Goal: Task Accomplishment & Management: Complete application form

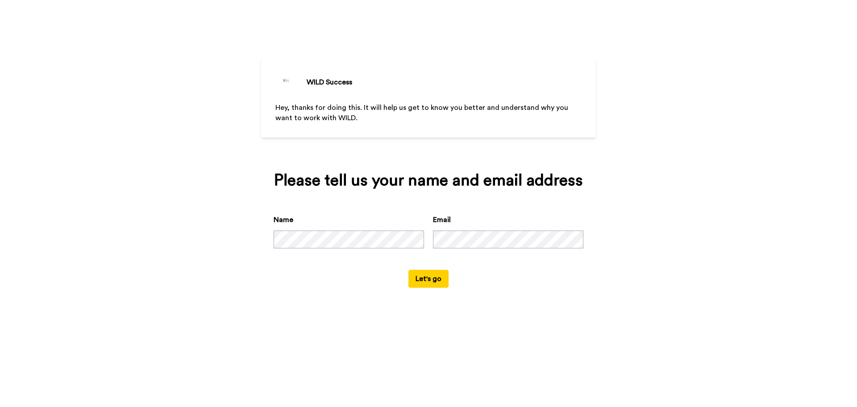
click at [437, 273] on button "Let's go" at bounding box center [429, 279] width 40 height 18
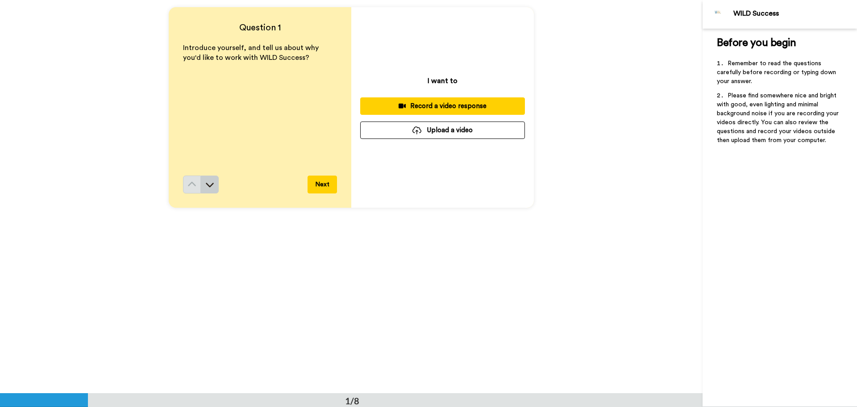
click at [209, 186] on icon at bounding box center [210, 185] width 8 height 4
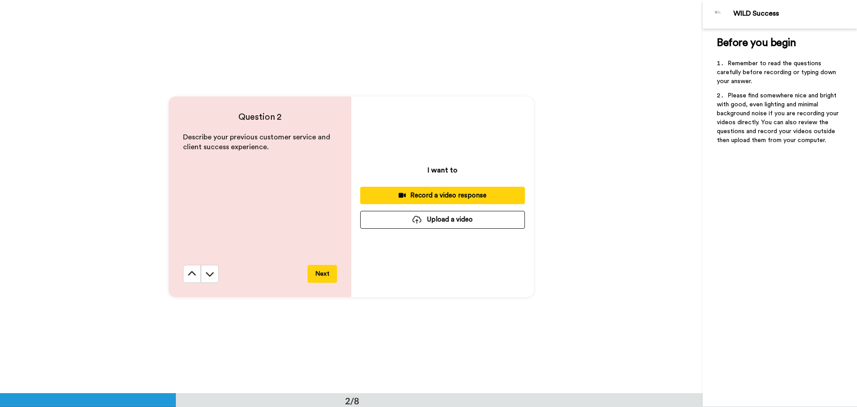
scroll to position [393, 0]
click at [209, 275] on icon at bounding box center [210, 273] width 8 height 4
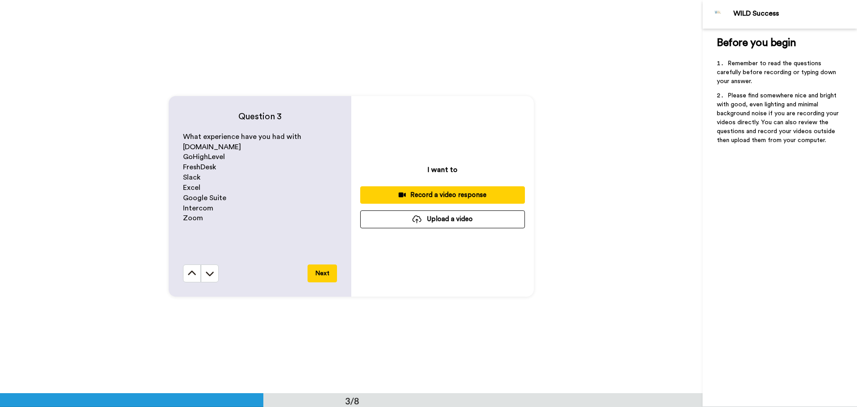
scroll to position [786, 0]
click at [209, 275] on icon at bounding box center [210, 273] width 8 height 4
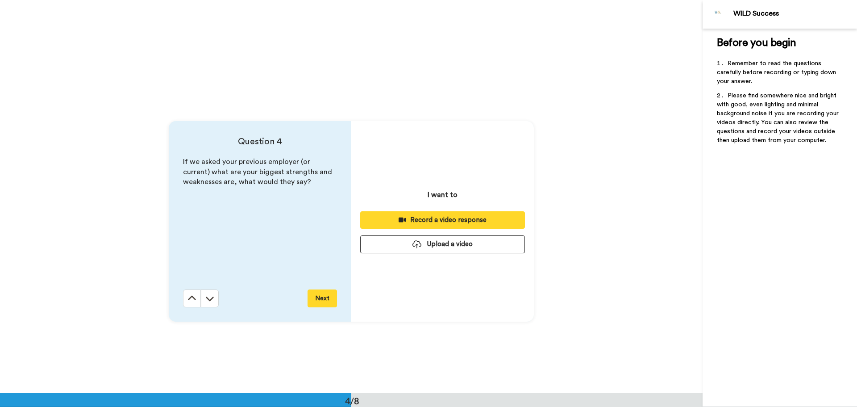
scroll to position [1179, 0]
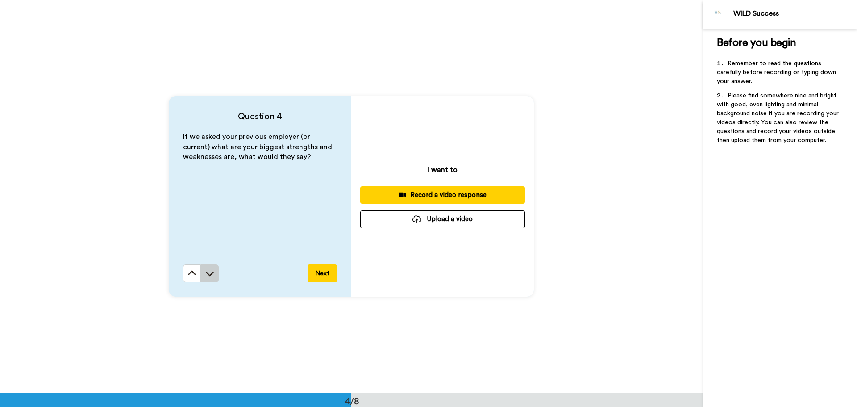
click at [209, 276] on icon at bounding box center [209, 273] width 9 height 9
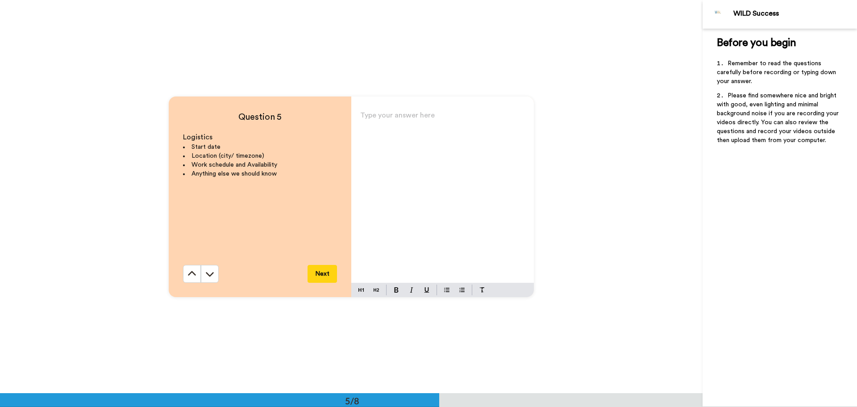
scroll to position [1572, 0]
click at [205, 275] on icon at bounding box center [209, 273] width 9 height 9
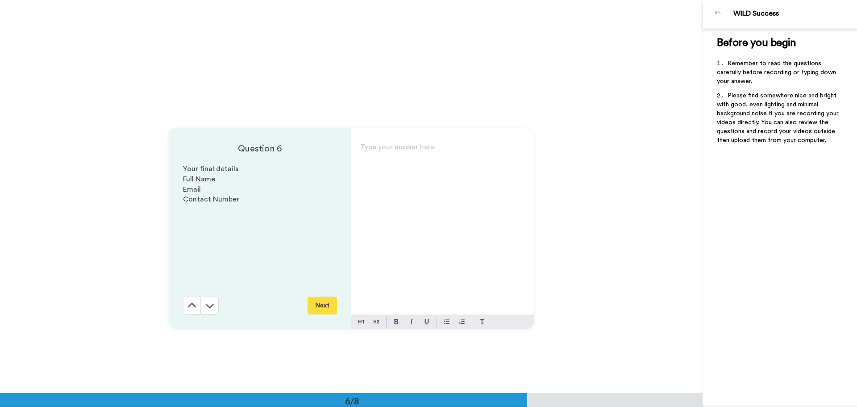
scroll to position [1965, 0]
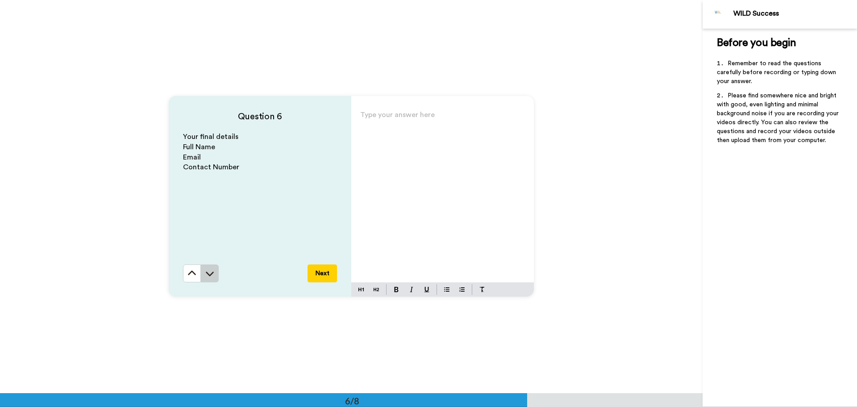
click at [206, 273] on icon at bounding box center [209, 273] width 9 height 9
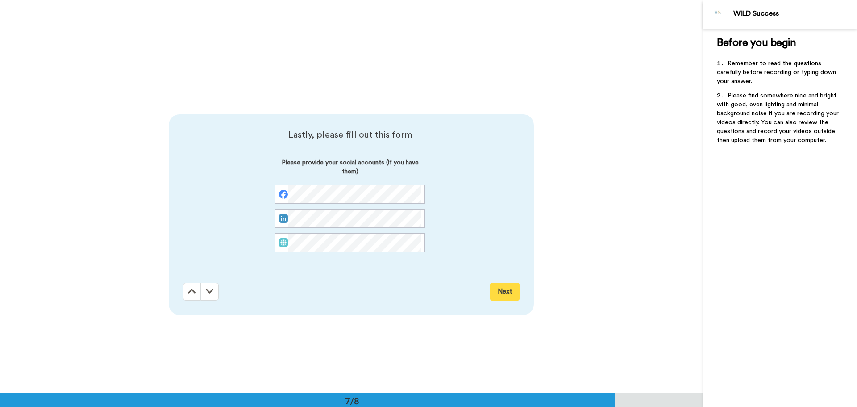
scroll to position [2358, 0]
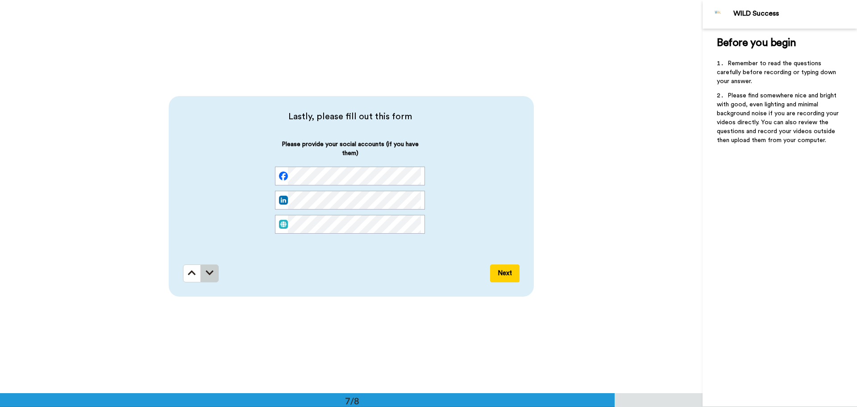
click at [206, 274] on icon at bounding box center [210, 272] width 8 height 9
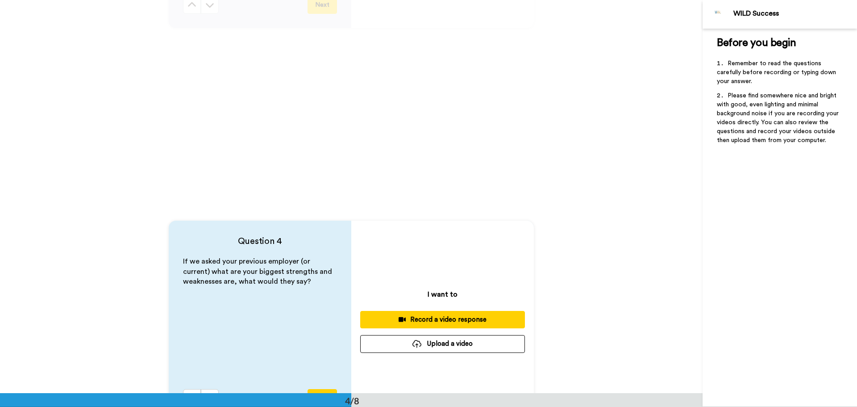
scroll to position [1116, 0]
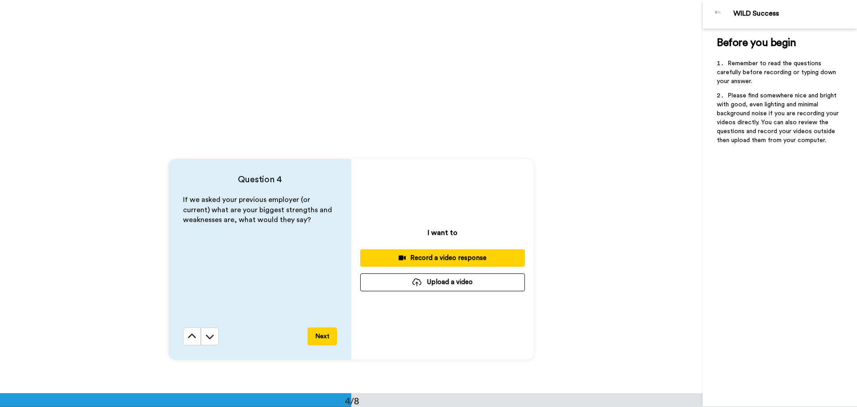
click at [768, 361] on div "Before you begin ﻿ Remember to read the questions carefully before recording or…" at bounding box center [780, 218] width 154 height 378
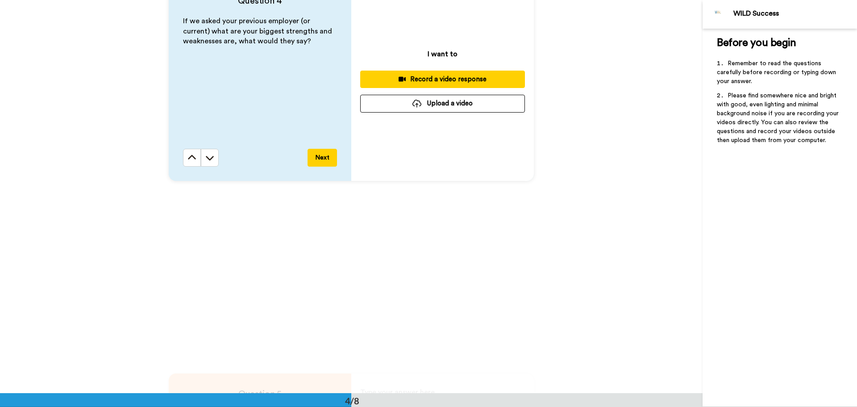
click at [428, 102] on button "Upload a video" at bounding box center [442, 103] width 165 height 17
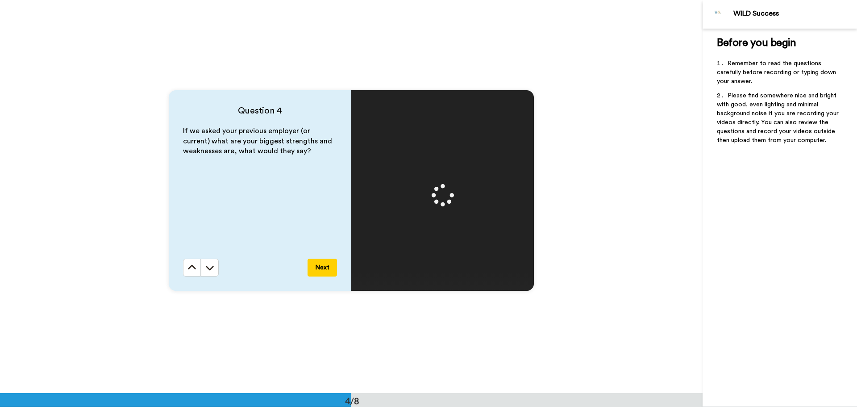
scroll to position [1206, 0]
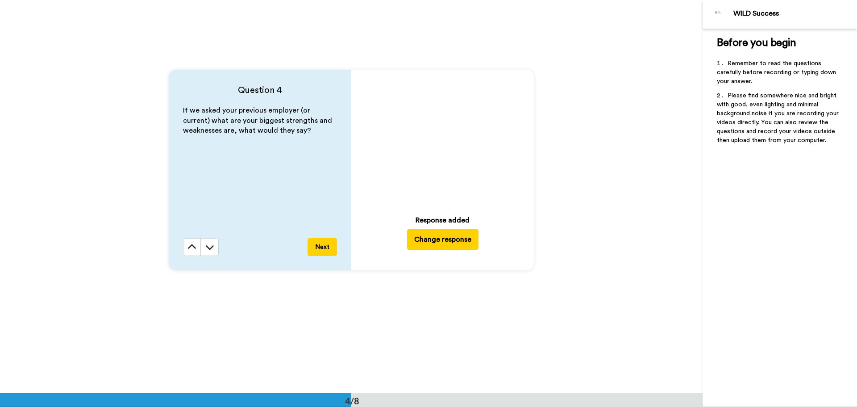
click at [440, 138] on icon "Play/Pause" at bounding box center [443, 139] width 24 height 42
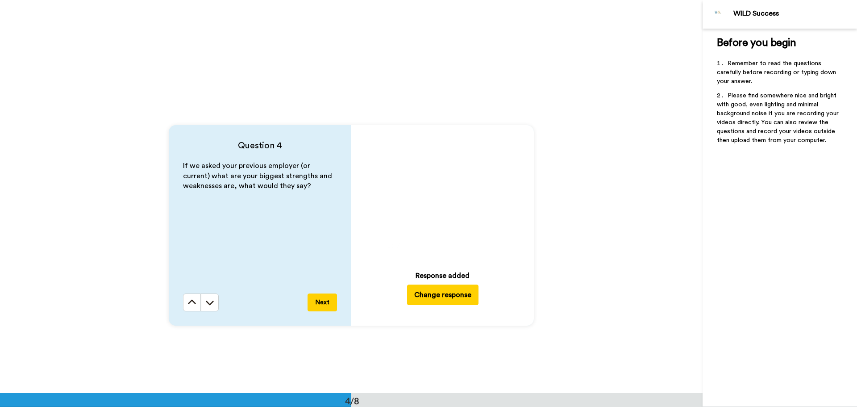
scroll to position [1161, 0]
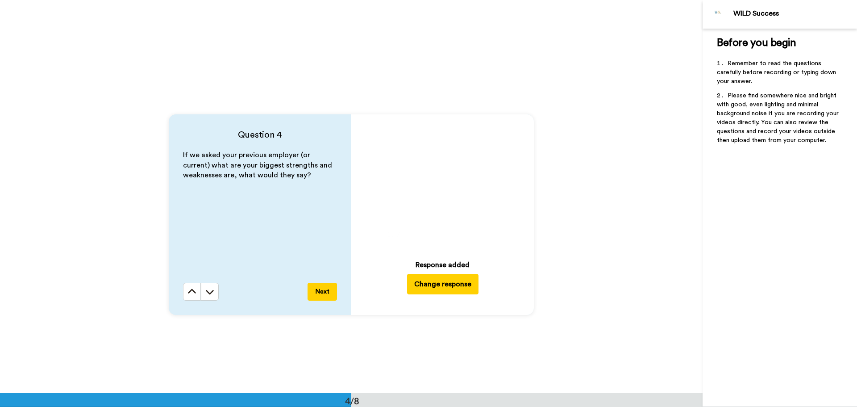
click at [437, 290] on button "Change response" at bounding box center [442, 284] width 71 height 21
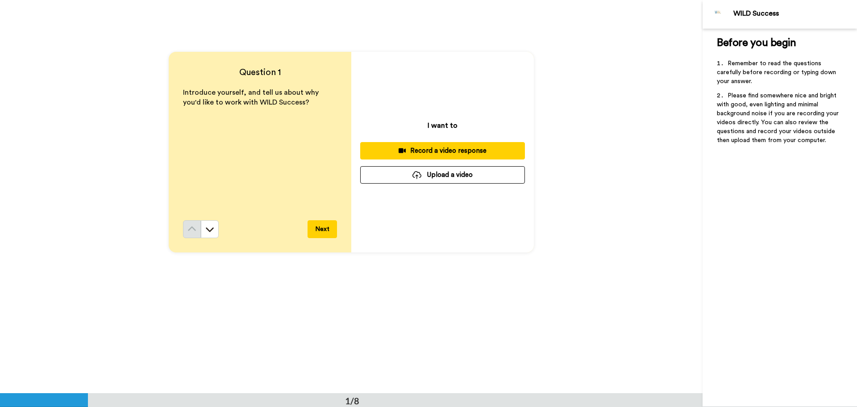
scroll to position [0, 0]
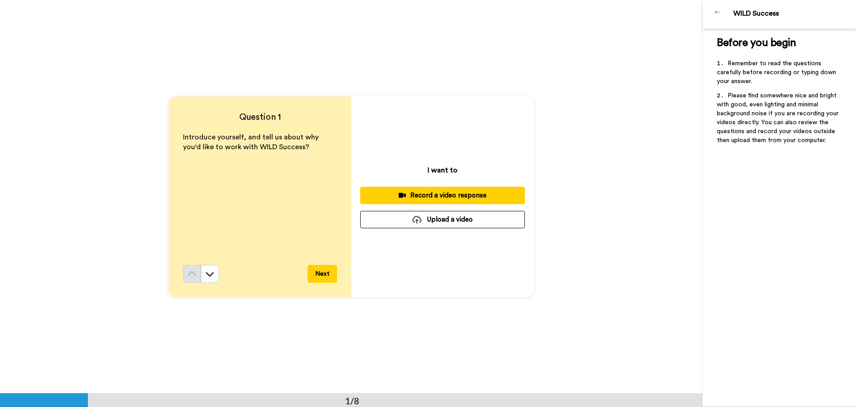
click at [430, 220] on button "Upload a video" at bounding box center [442, 219] width 165 height 17
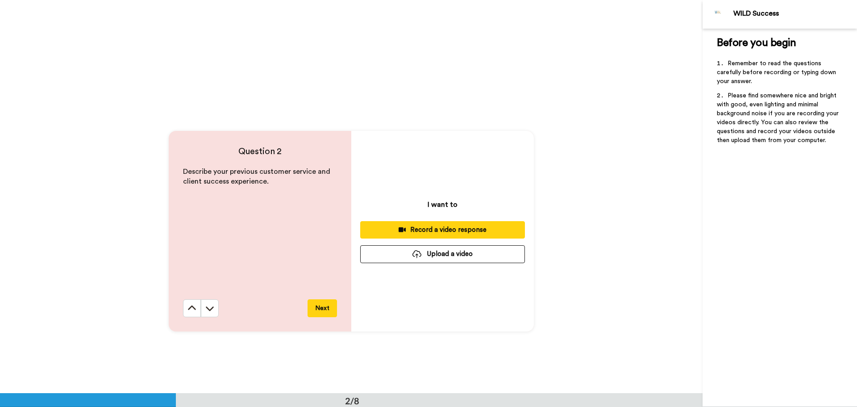
scroll to position [402, 0]
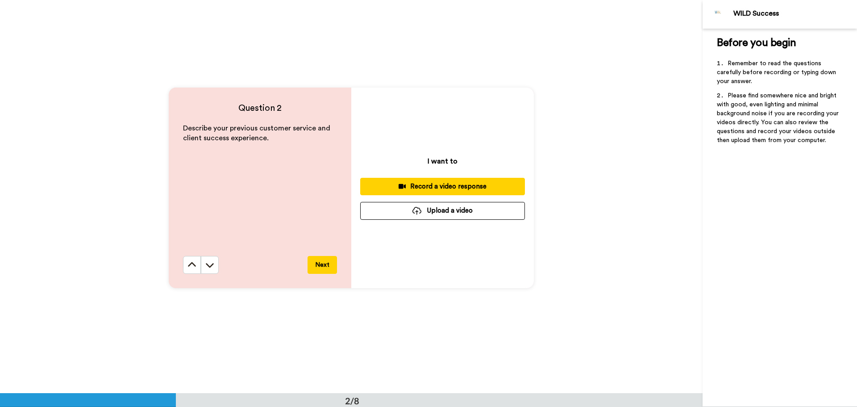
click at [430, 209] on button "Upload a video" at bounding box center [442, 210] width 165 height 17
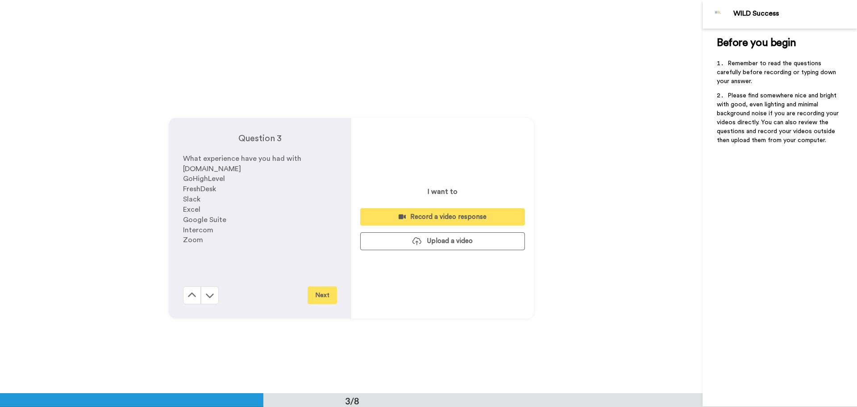
scroll to position [804, 0]
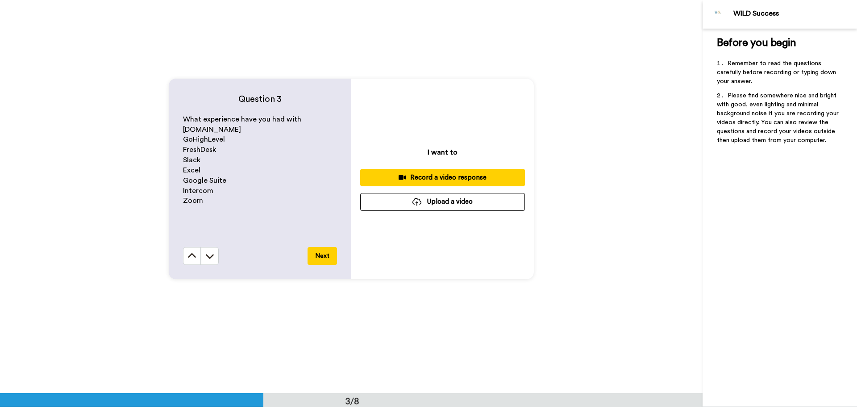
click at [437, 202] on button "Upload a video" at bounding box center [442, 201] width 165 height 17
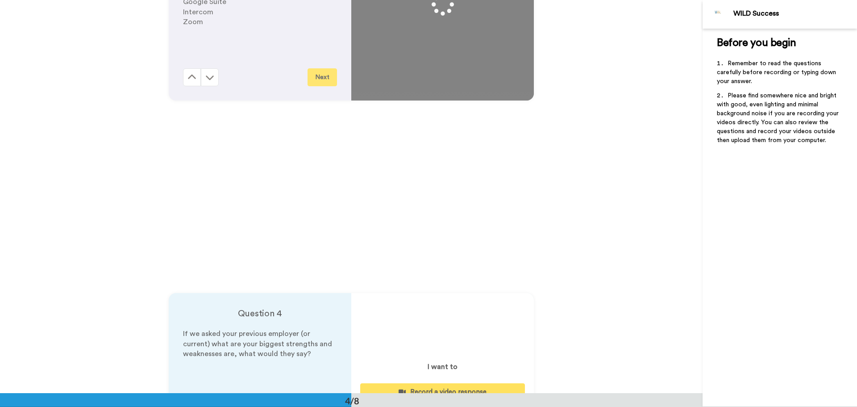
scroll to position [1250, 0]
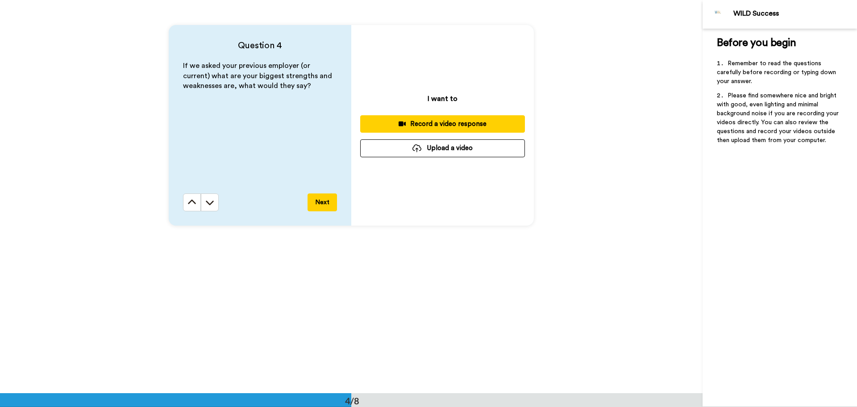
click at [423, 149] on button "Upload a video" at bounding box center [442, 147] width 165 height 17
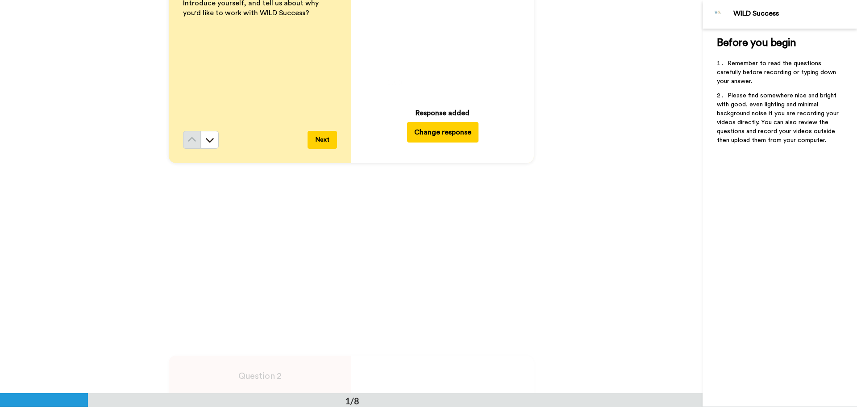
scroll to position [0, 0]
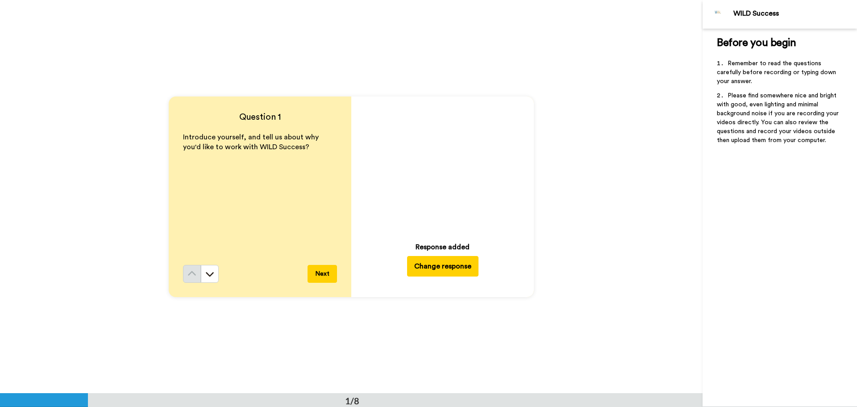
click at [439, 163] on icon "Play/Pause" at bounding box center [443, 166] width 24 height 42
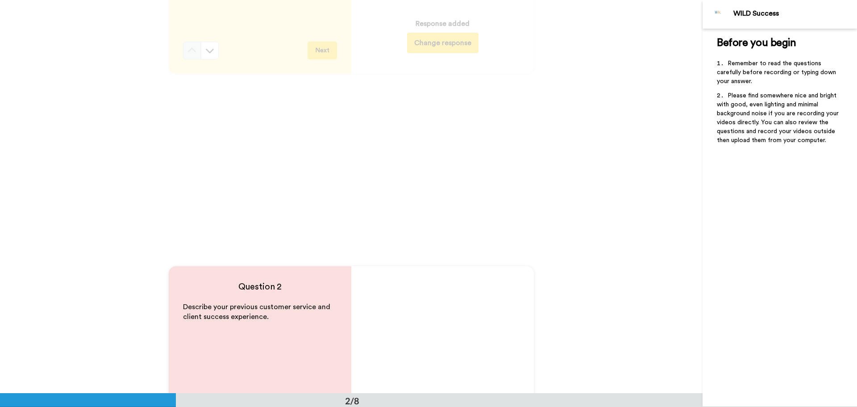
scroll to position [447, 0]
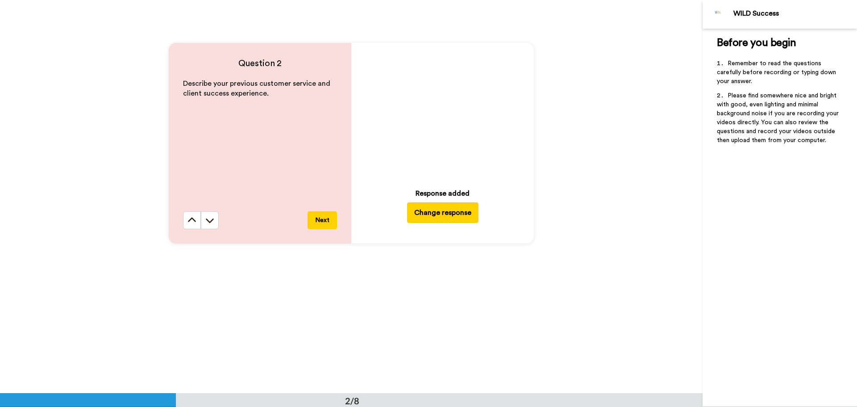
click at [439, 117] on icon "Play/Pause" at bounding box center [443, 112] width 24 height 42
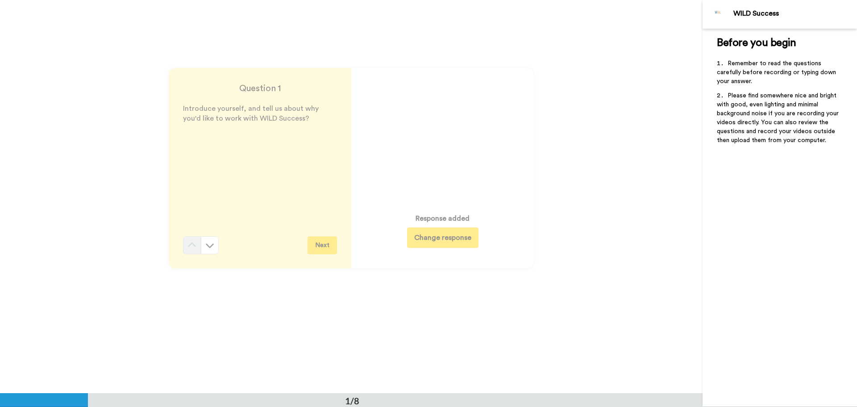
scroll to position [0, 0]
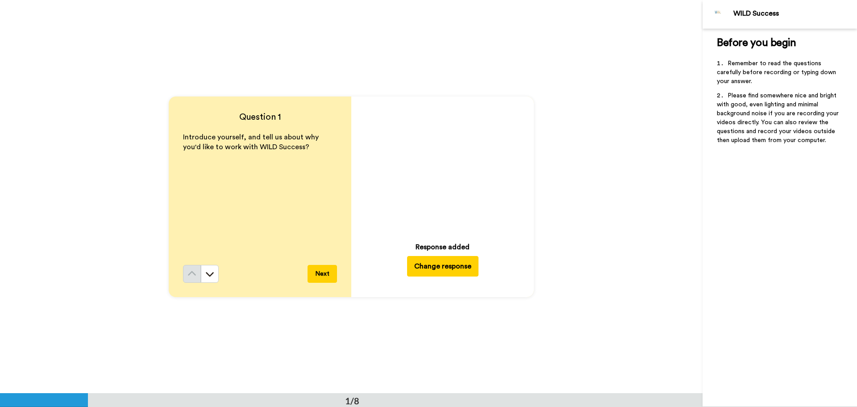
click at [447, 160] on icon at bounding box center [443, 166] width 24 height 24
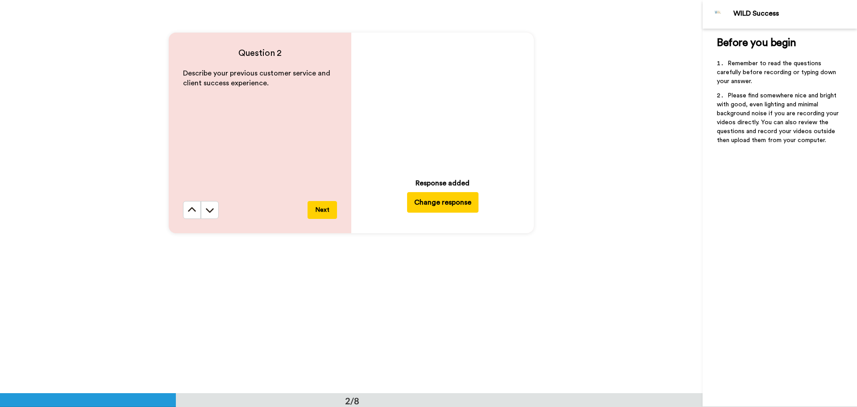
scroll to position [491, 0]
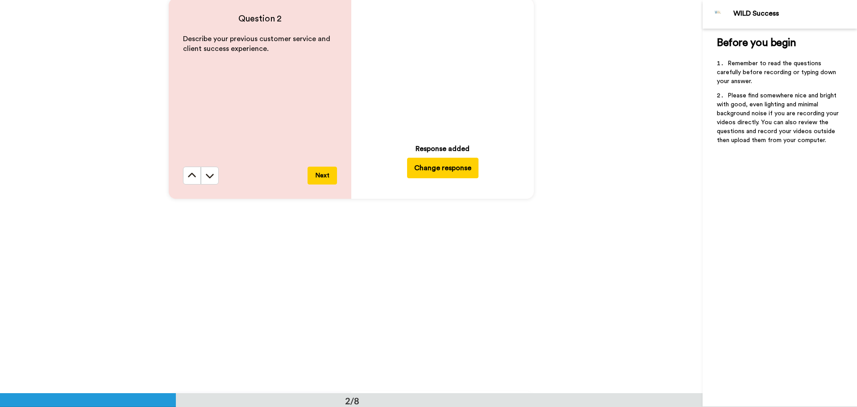
click at [451, 50] on icon "Play/Pause" at bounding box center [443, 67] width 24 height 42
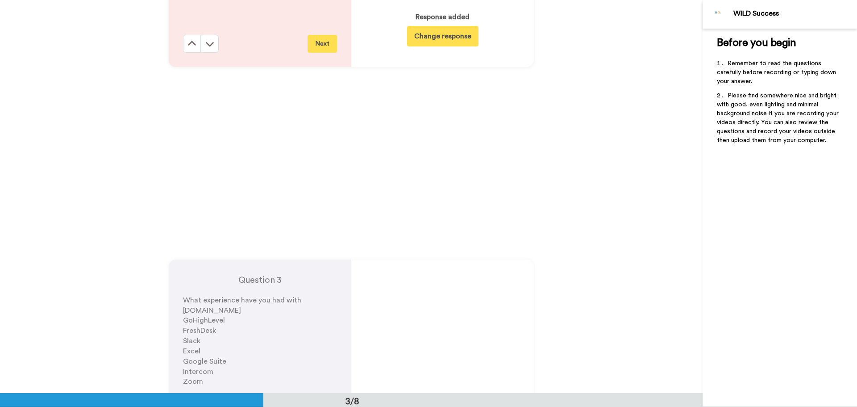
scroll to position [714, 0]
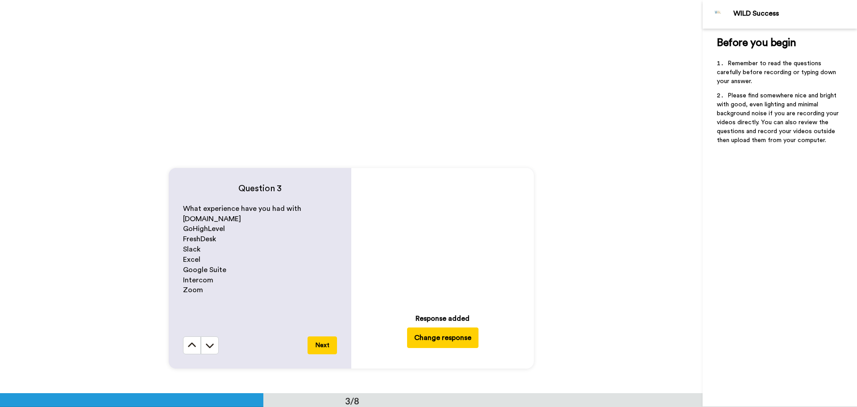
click at [445, 237] on icon "Play/Pause" at bounding box center [443, 237] width 24 height 42
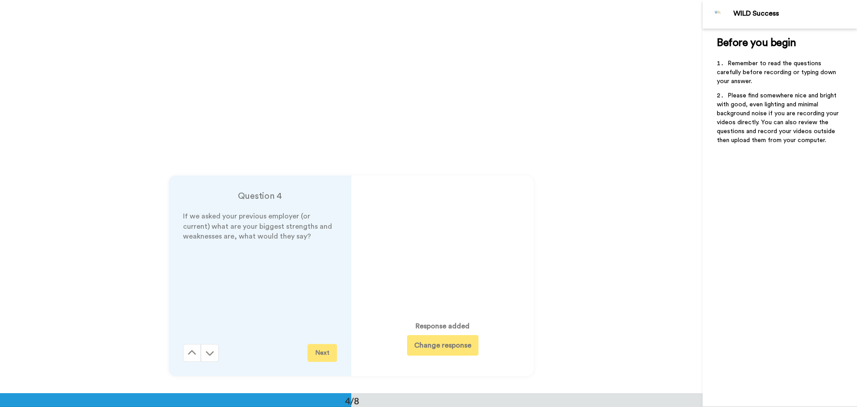
scroll to position [1116, 0]
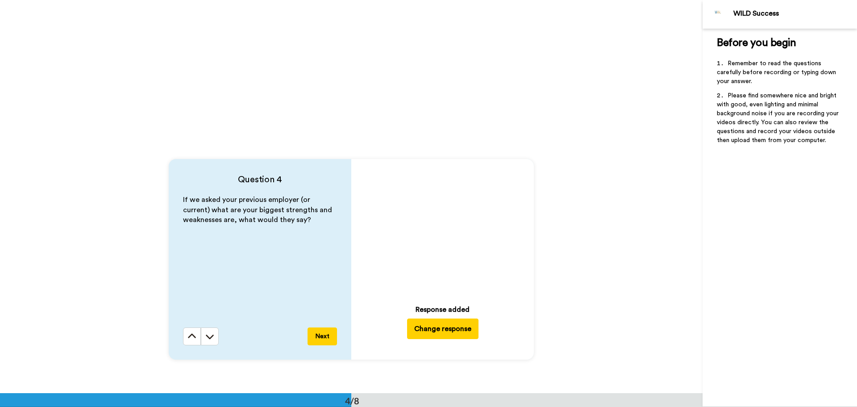
click at [443, 231] on icon "Play/Pause" at bounding box center [443, 229] width 24 height 42
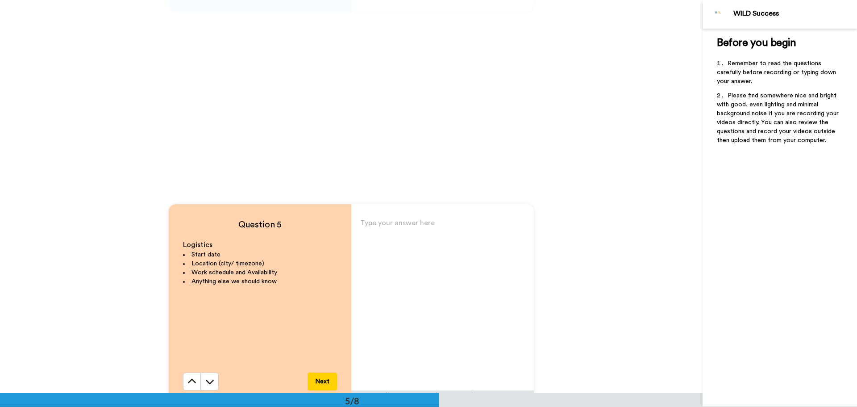
scroll to position [1563, 0]
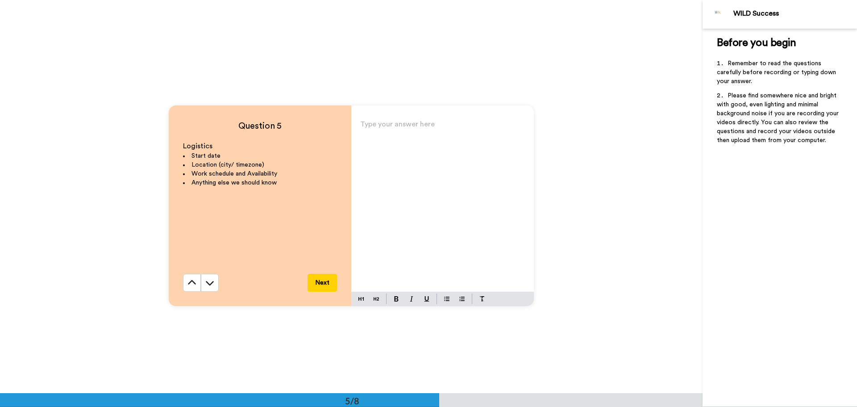
click at [411, 145] on div "Type your answer here ﻿" at bounding box center [442, 205] width 183 height 174
click at [474, 127] on span "I can start immediately as I am currrently in a contractor" at bounding box center [435, 134] width 150 height 20
click at [409, 133] on p "I can start immediately as I am currently in a contractor" at bounding box center [442, 133] width 165 height 25
click at [405, 140] on p "I can start immediately as I am currently in a contractor" at bounding box center [442, 133] width 165 height 25
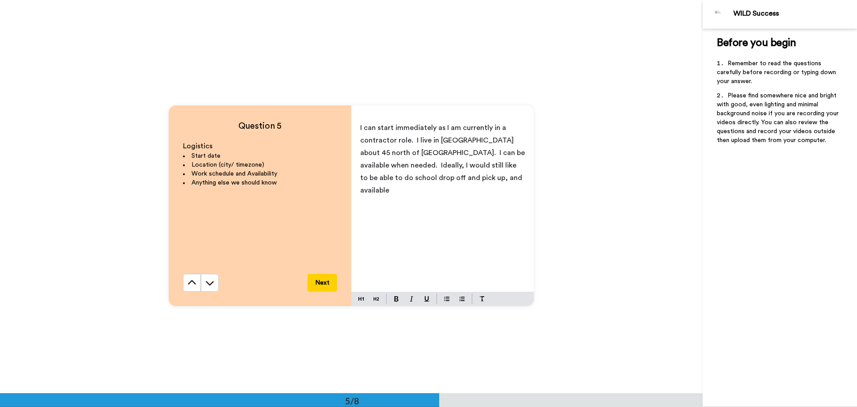
click at [468, 138] on span "I can start immediately as I am currently in a contractor role. I live in [GEOG…" at bounding box center [443, 159] width 167 height 70
click at [502, 139] on span "I can start immediately as I am currently in a contractor role. I live in [GEOG…" at bounding box center [443, 159] width 167 height 70
click at [387, 165] on span "I can start immediately as I am currently in a contractor role. I live in [GEOG…" at bounding box center [443, 159] width 167 height 70
click at [387, 203] on span "I can start immediately as I am currently in a contractor role. I live in [GEOG…" at bounding box center [443, 171] width 167 height 95
click at [420, 206] on p "I can start immediately as I am currently in a contractor role. I live in [GEOG…" at bounding box center [442, 165] width 165 height 88
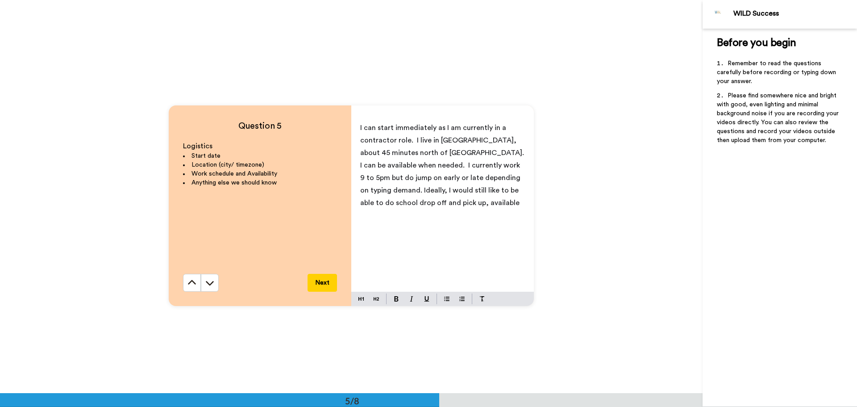
click at [395, 204] on span "I can start immediately as I am currently in a contractor role. I live in [GEOG…" at bounding box center [443, 165] width 167 height 82
click at [391, 200] on span "I can start immediately as I am currently in a contractor role. I live in [GEOG…" at bounding box center [443, 165] width 167 height 82
click at [431, 202] on p "I can start immediately as I am currently in a contractor role. I live in [GEOG…" at bounding box center [442, 165] width 165 height 88
click at [430, 201] on span "I can start immediately as I am currently in a contractor role. I live in [GEOG…" at bounding box center [443, 171] width 167 height 95
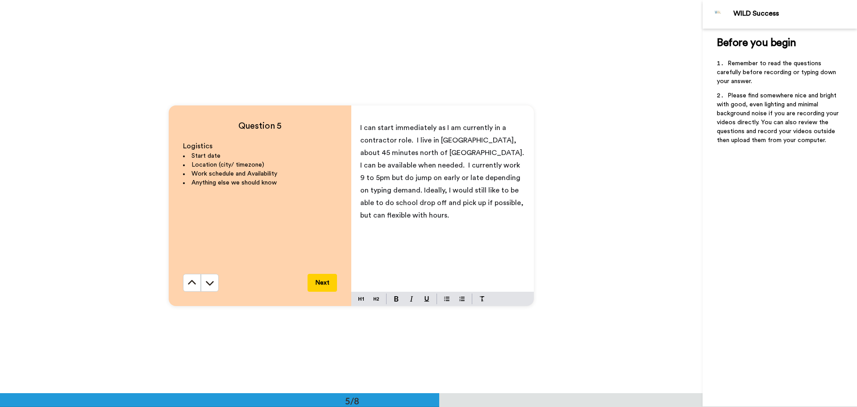
click at [511, 202] on p "I can start immediately as I am currently in a contractor role. I live in [GEOG…" at bounding box center [442, 171] width 165 height 100
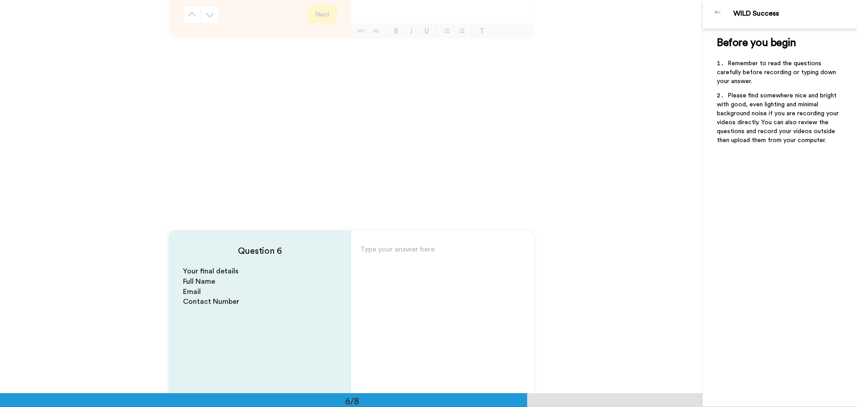
scroll to position [1607, 0]
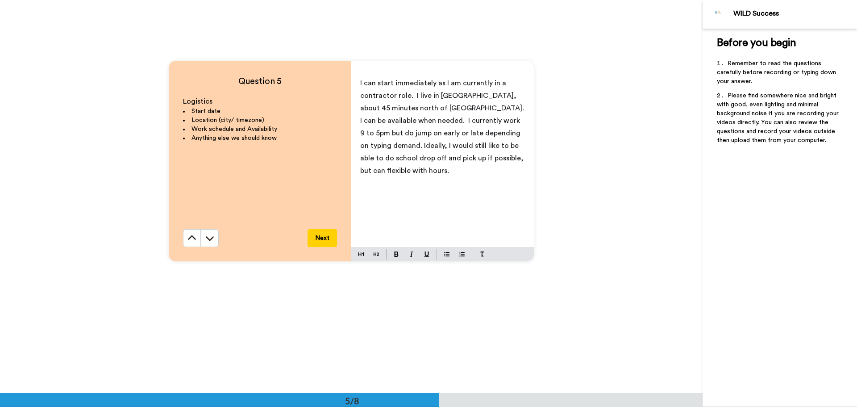
click at [515, 160] on p "I can start immediately as I am currently in a contractor role. I live in [GEOG…" at bounding box center [442, 127] width 165 height 100
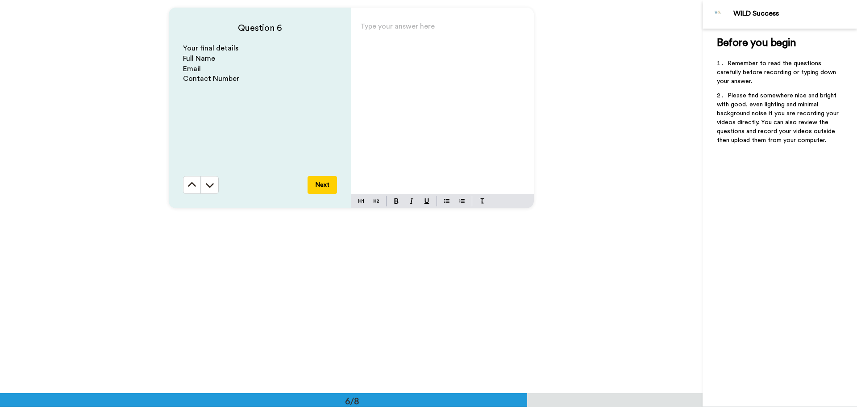
scroll to position [2054, 0]
click at [394, 56] on div "Type your answer here ﻿" at bounding box center [442, 107] width 183 height 174
click at [387, 61] on div "[PERSON_NAME] [EMAIL_ADDRESS][DOMAIN_NAME]" at bounding box center [442, 107] width 183 height 174
click at [474, 45] on p "[EMAIL_ADDRESS][DOMAIN_NAME]" at bounding box center [442, 42] width 165 height 13
click at [374, 55] on span "0491359949" at bounding box center [381, 54] width 42 height 7
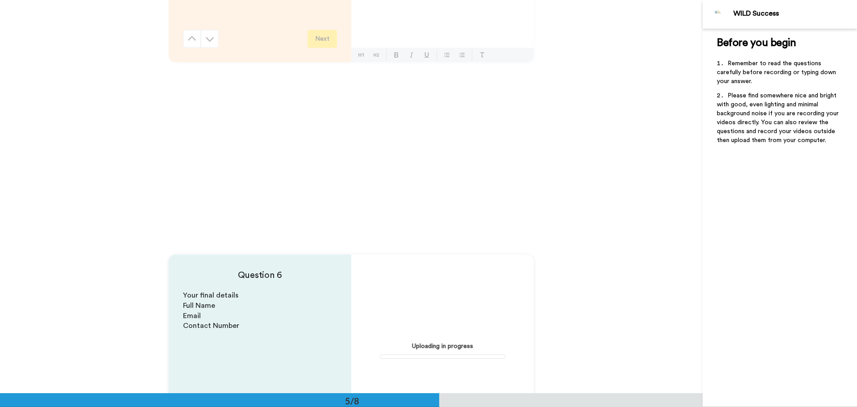
scroll to position [1652, 0]
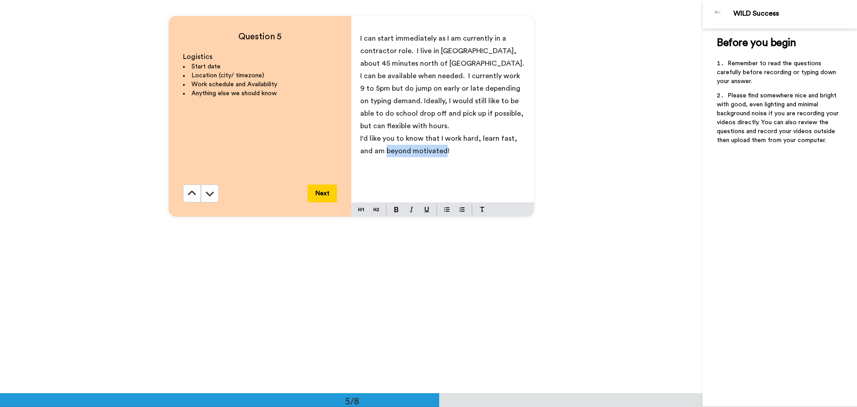
drag, startPoint x: 371, startPoint y: 138, endPoint x: 427, endPoint y: 135, distance: 56.3
click at [427, 135] on span "I'd like you to know that I work hard, learn fast, and am beyond motivated!" at bounding box center [439, 145] width 159 height 20
click at [392, 210] on button at bounding box center [396, 209] width 11 height 11
click at [455, 172] on div "I can start immediately as I am currently in a contractor role. I live in [GEOG…" at bounding box center [442, 116] width 183 height 174
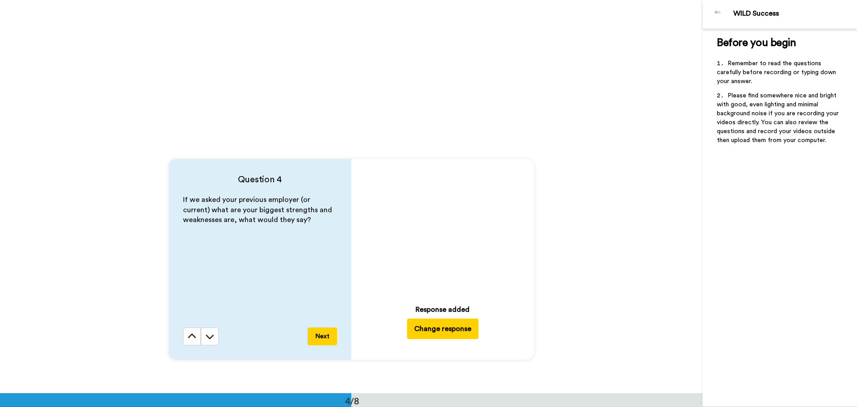
scroll to position [1206, 0]
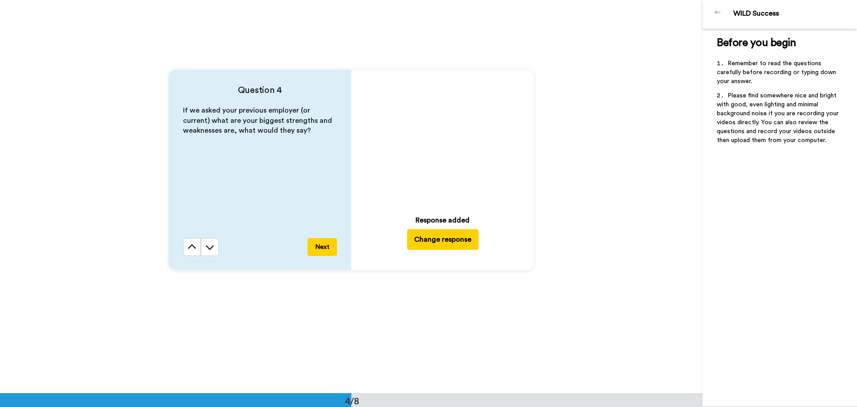
click at [443, 142] on icon at bounding box center [443, 140] width 24 height 24
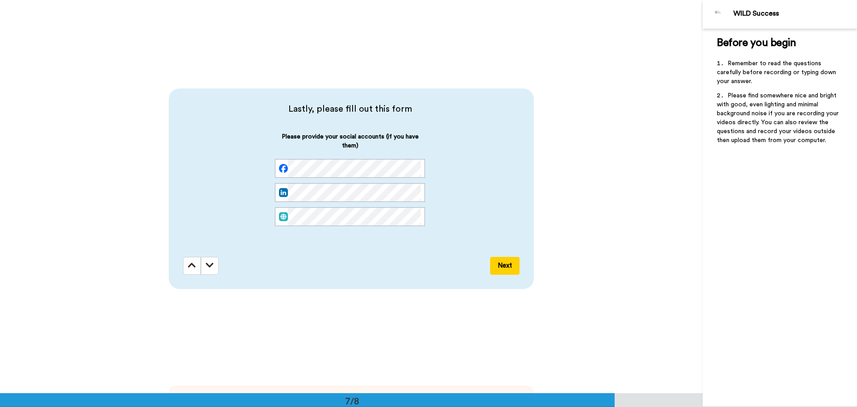
scroll to position [2367, 0]
click at [259, 157] on div "Please provide your social accounts (if you have them)" at bounding box center [350, 185] width 334 height 108
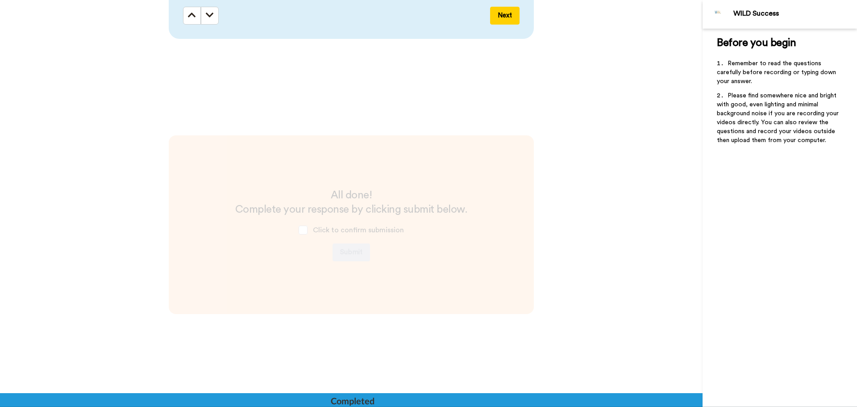
scroll to position [2634, 0]
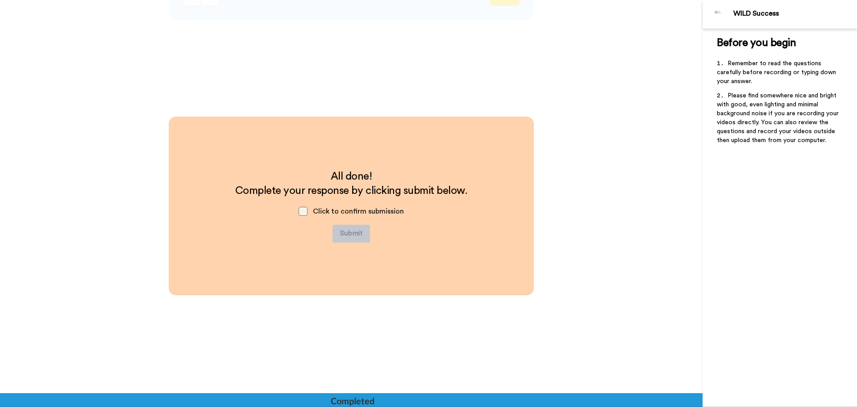
click at [300, 209] on span at bounding box center [303, 211] width 9 height 9
click at [349, 235] on button "Submit" at bounding box center [352, 234] width 38 height 18
